Goal: Task Accomplishment & Management: Complete application form

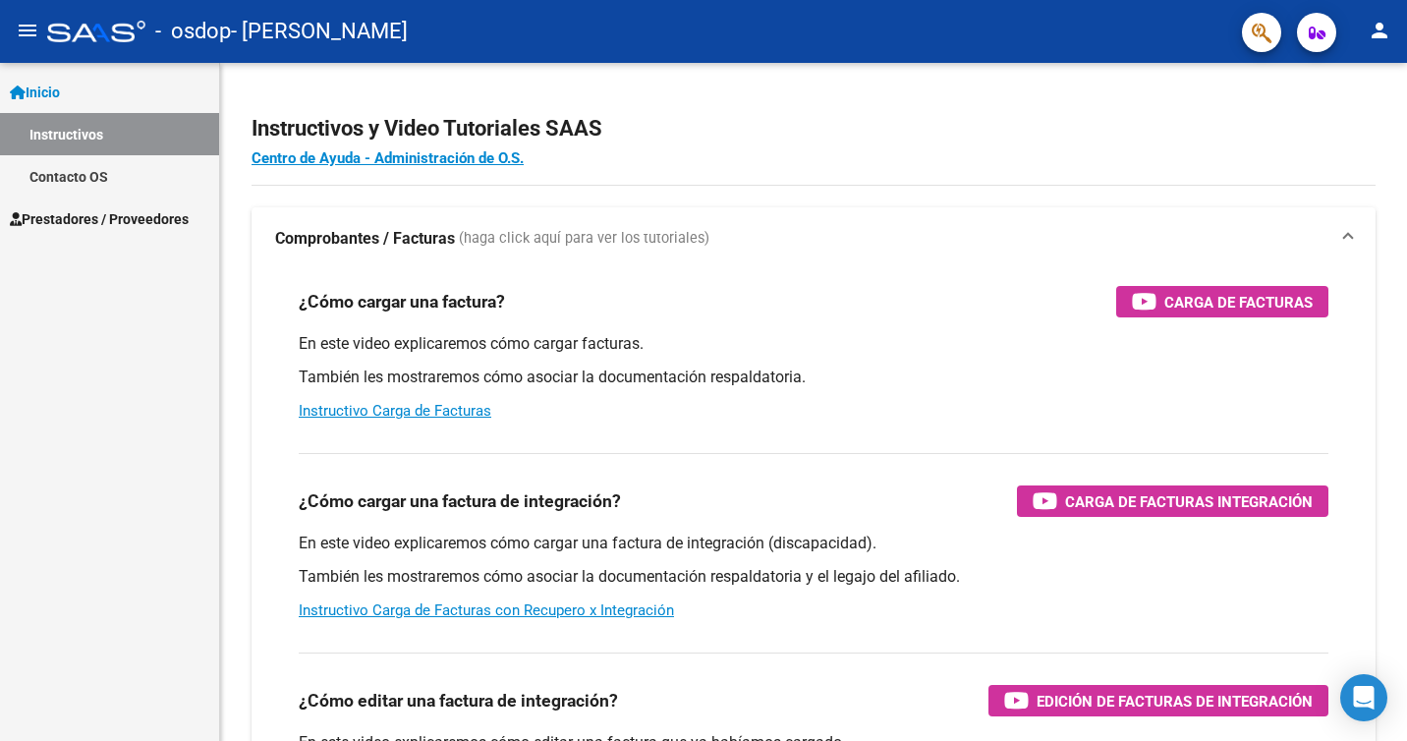
click at [103, 212] on span "Prestadores / Proveedores" at bounding box center [99, 219] width 179 height 22
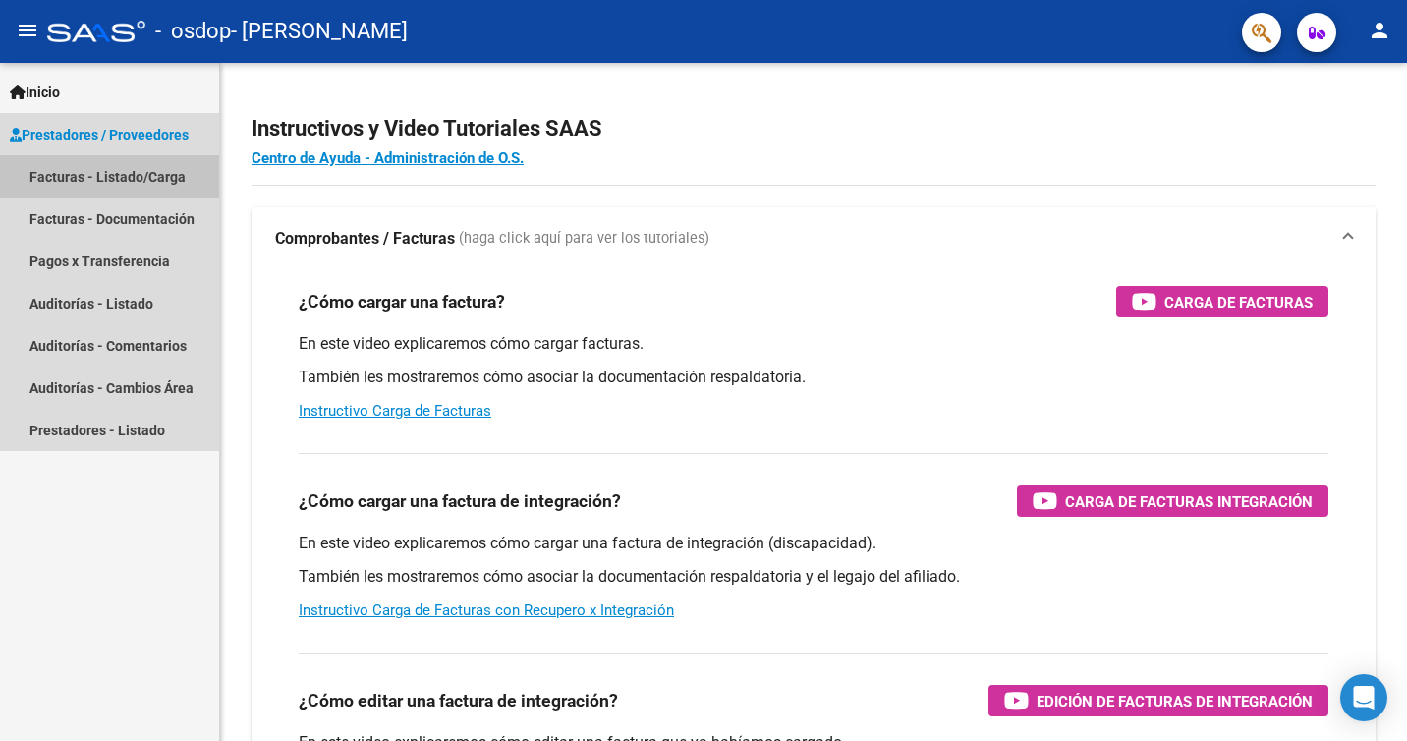
click at [162, 178] on link "Facturas - Listado/Carga" at bounding box center [109, 176] width 219 height 42
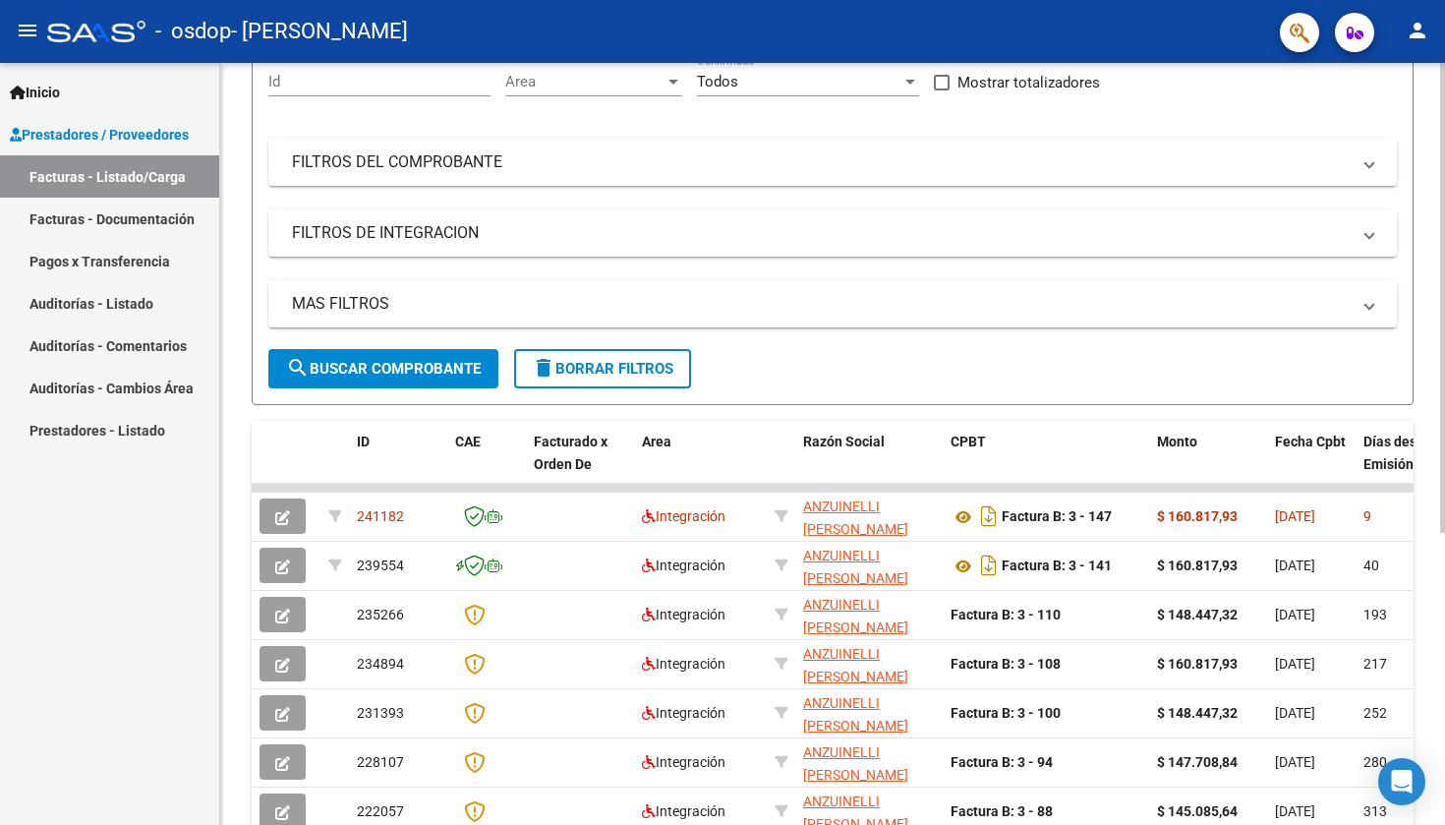
scroll to position [198, 0]
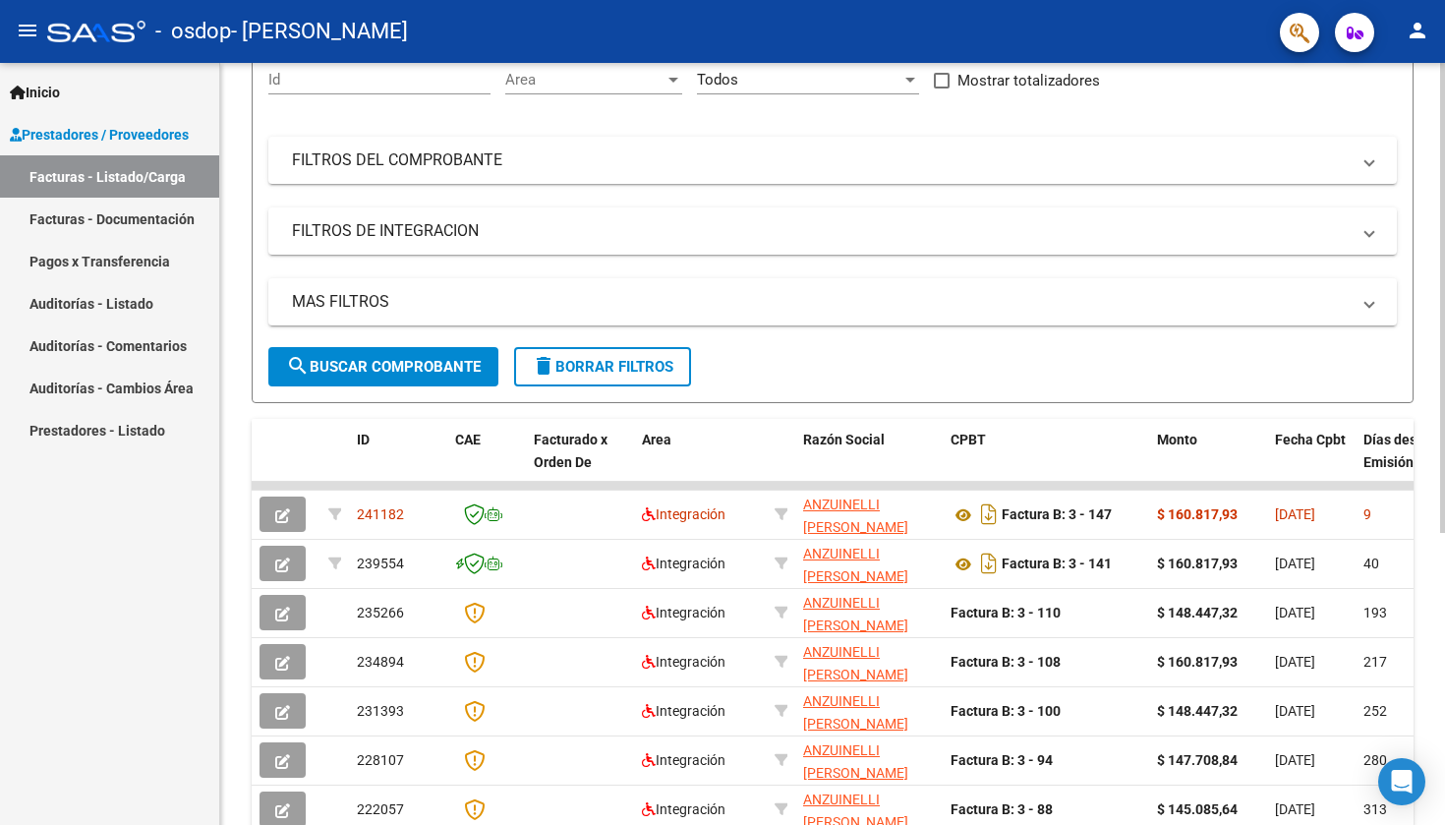
click at [1406, 291] on div at bounding box center [1442, 298] width 5 height 470
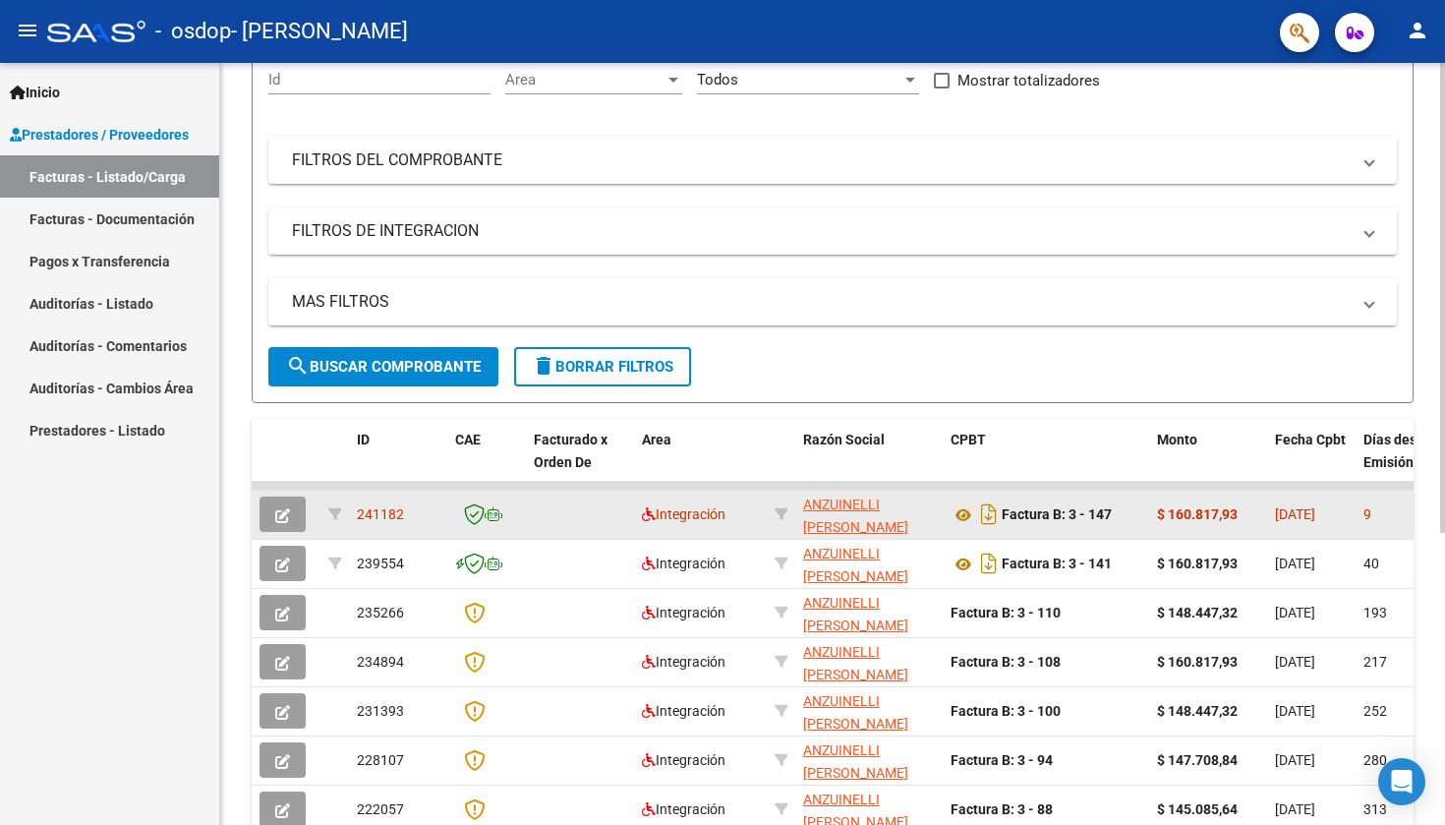
click at [286, 517] on icon "button" at bounding box center [282, 515] width 15 height 15
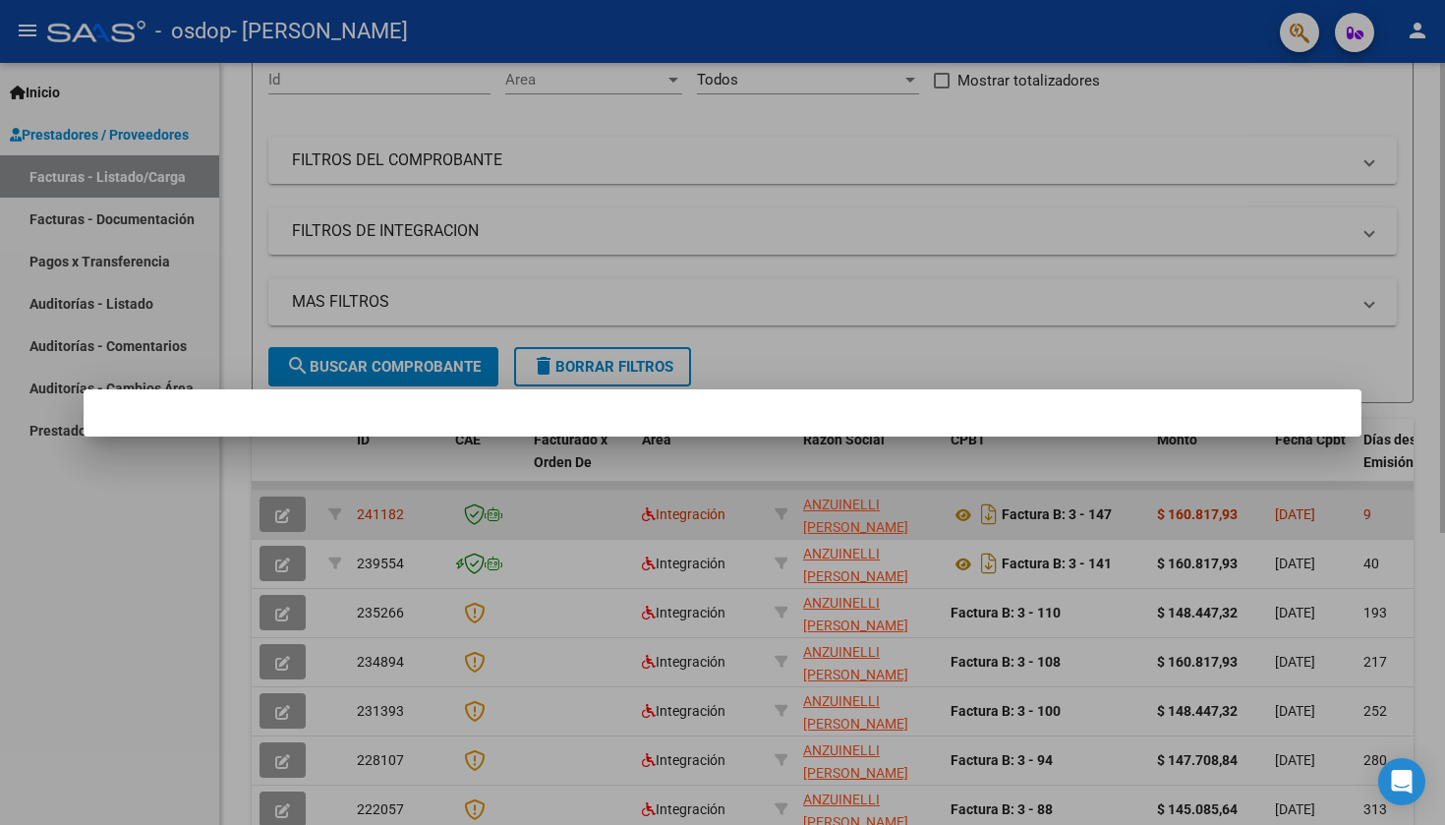
click at [286, 517] on div at bounding box center [722, 412] width 1445 height 825
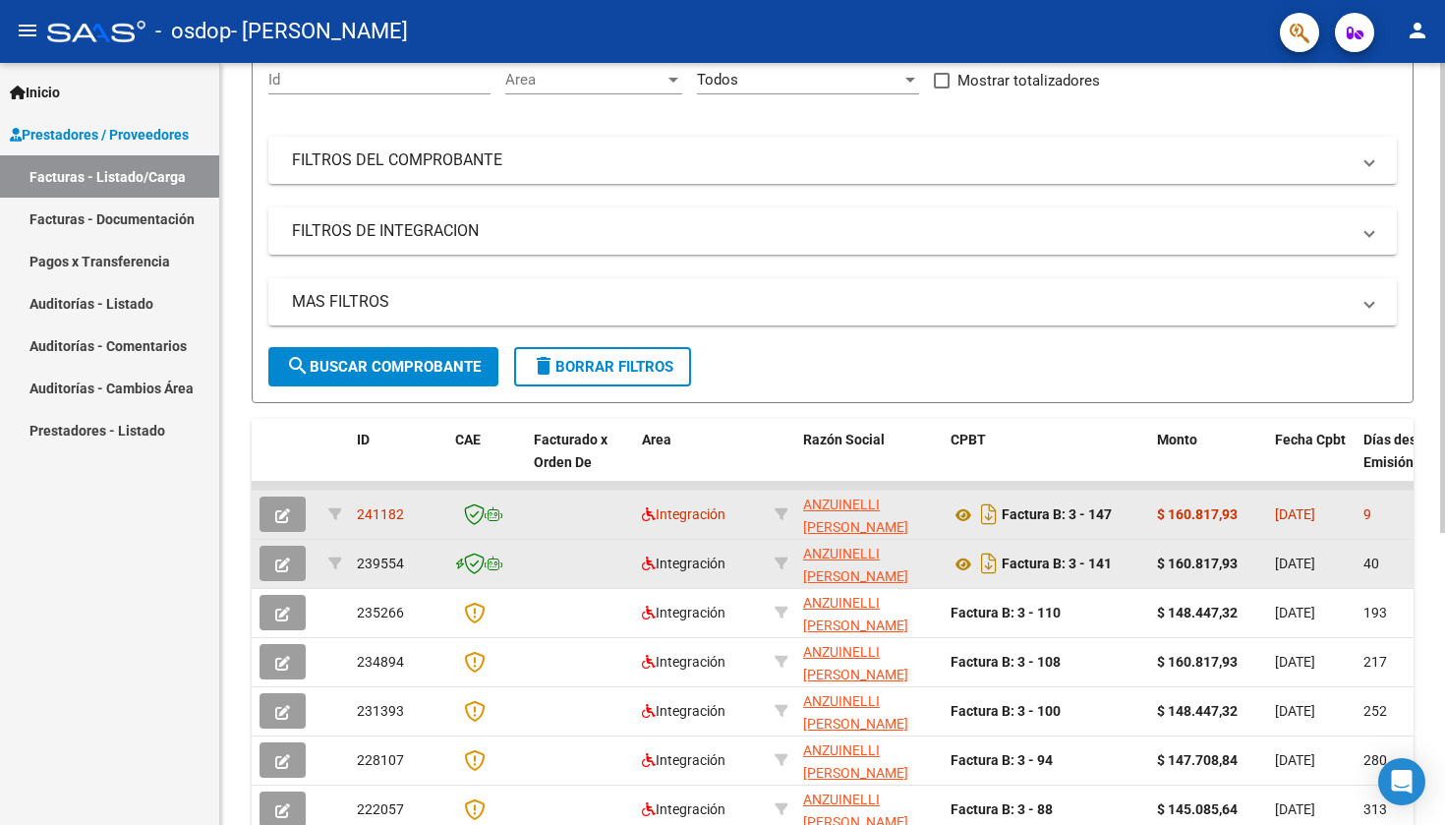
click at [288, 564] on icon "button" at bounding box center [282, 564] width 15 height 15
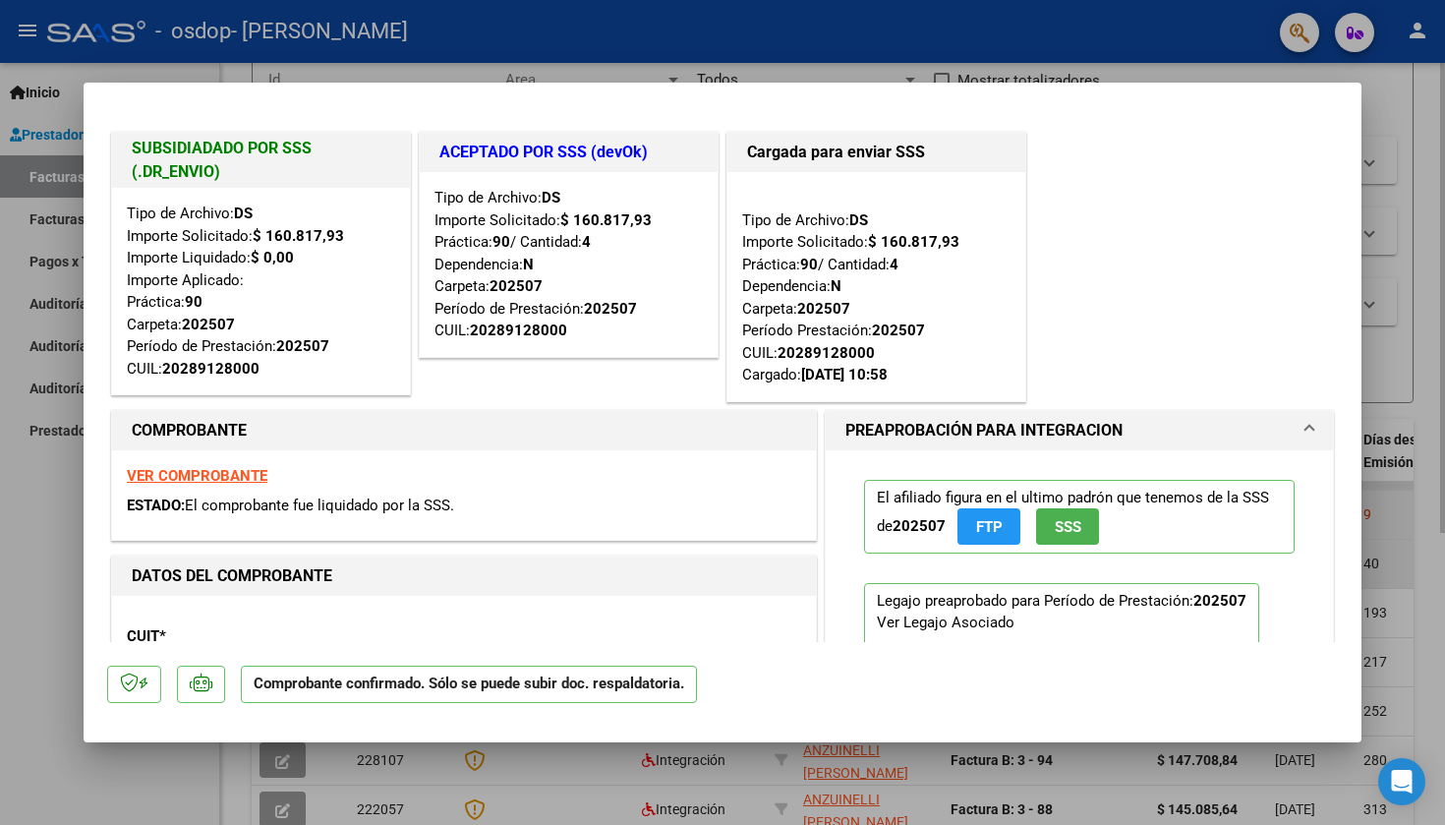
click at [288, 566] on strong "DATOS DEL COMPROBANTE" at bounding box center [232, 575] width 200 height 19
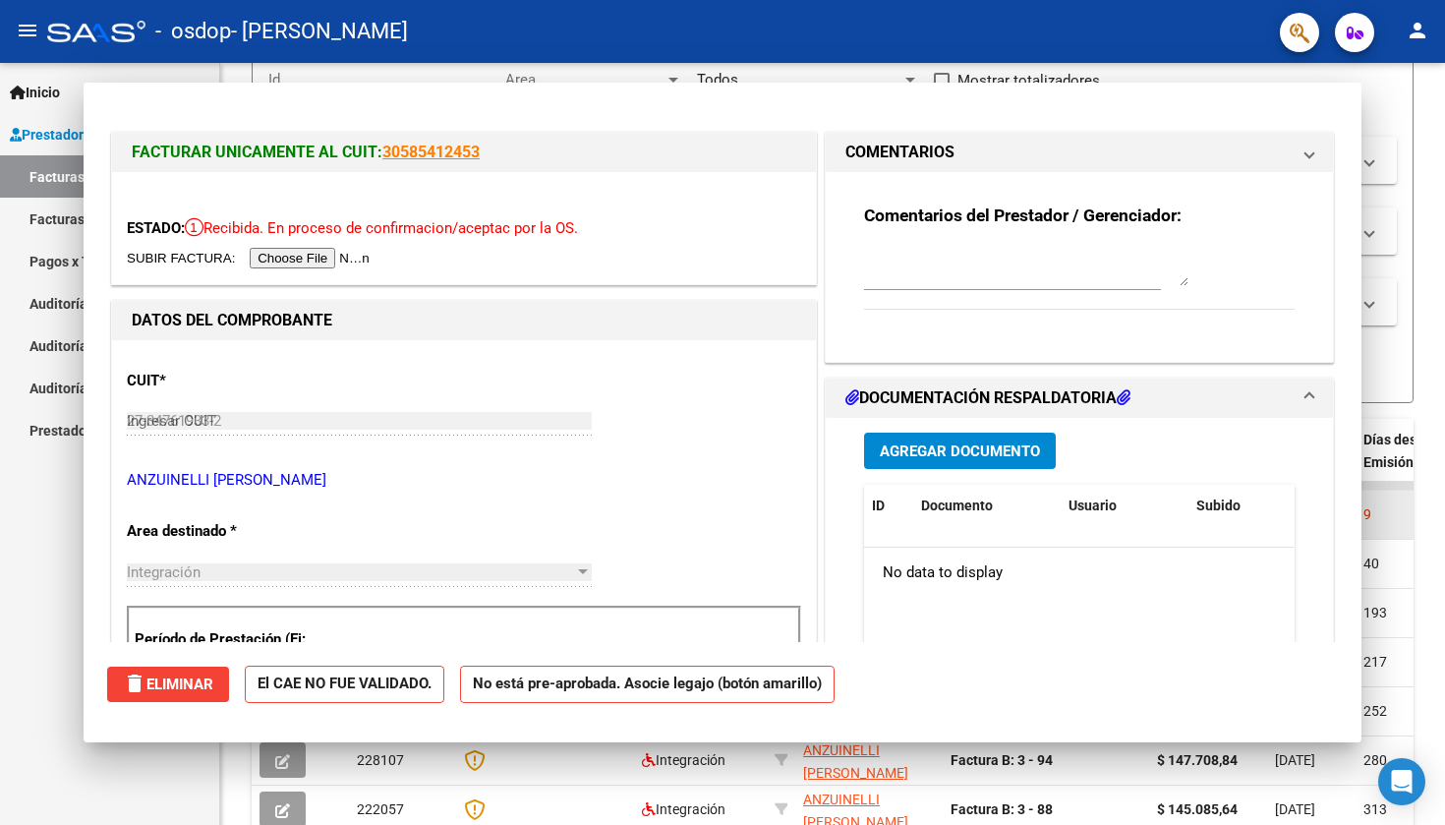
type input "$ 0,00"
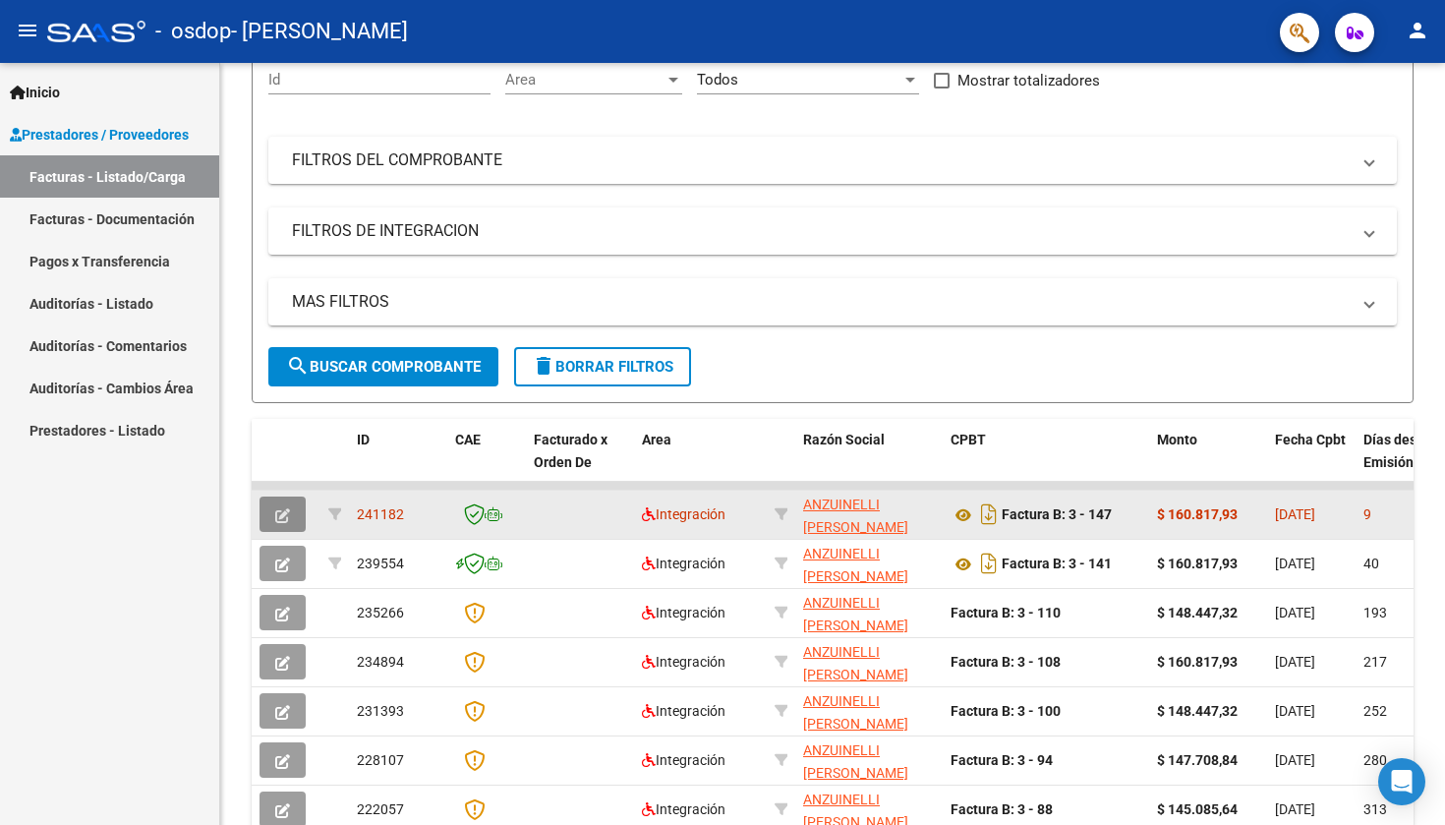
click at [269, 512] on button "button" at bounding box center [282, 513] width 46 height 35
